Goal: Information Seeking & Learning: Learn about a topic

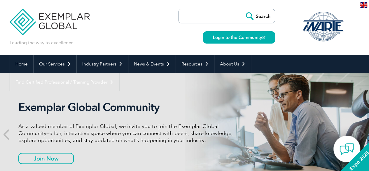
click at [198, 13] on input "search" at bounding box center [212, 16] width 61 height 14
type input "NQA 1"
click at [243, 9] on input "Search" at bounding box center [259, 16] width 32 height 14
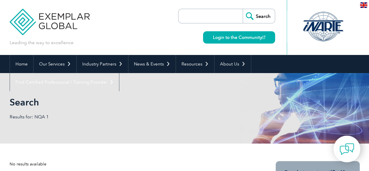
click at [198, 20] on input "search" at bounding box center [212, 16] width 61 height 14
type input "asme"
click at [243, 9] on input "Search" at bounding box center [259, 16] width 32 height 14
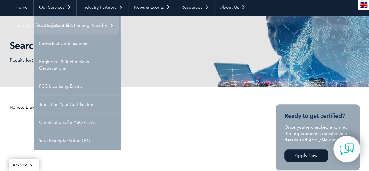
scroll to position [58, 0]
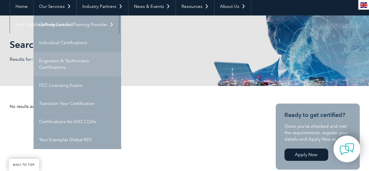
click at [52, 62] on link "Engineers & Technicians Certifications" at bounding box center [78, 64] width 88 height 25
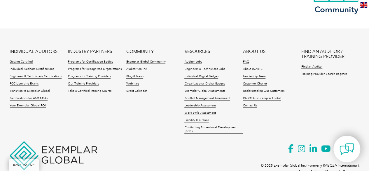
scroll to position [564, 0]
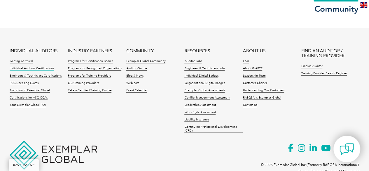
click at [44, 67] on link "Individual Auditors Certifications" at bounding box center [32, 69] width 44 height 4
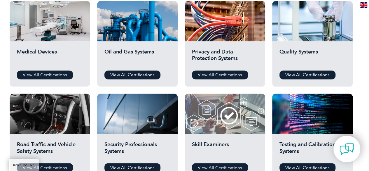
scroll to position [388, 0]
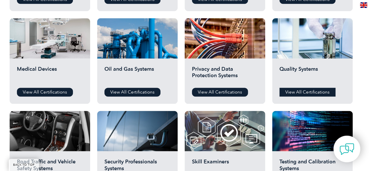
click at [301, 92] on link "View All Certifications" at bounding box center [308, 92] width 56 height 9
